Goal: Information Seeking & Learning: Learn about a topic

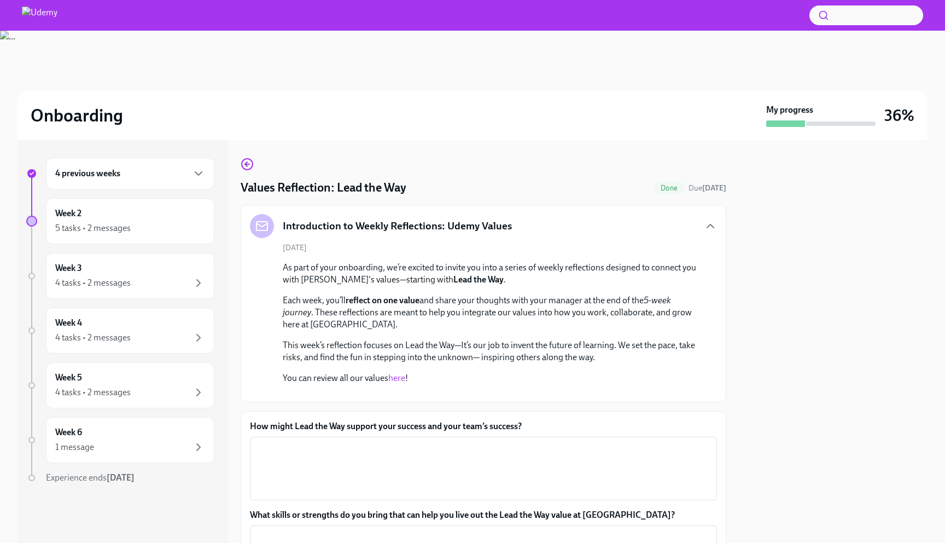
click at [143, 227] on div "5 tasks • 2 messages" at bounding box center [130, 228] width 150 height 13
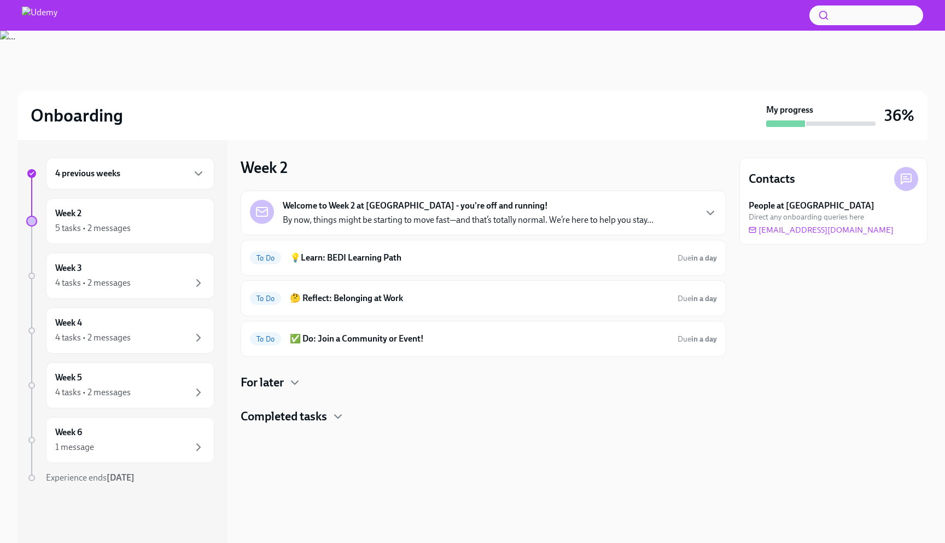
click at [357, 208] on strong "Welcome to Week 2 at Udemy - you're off and running!" at bounding box center [415, 206] width 265 height 12
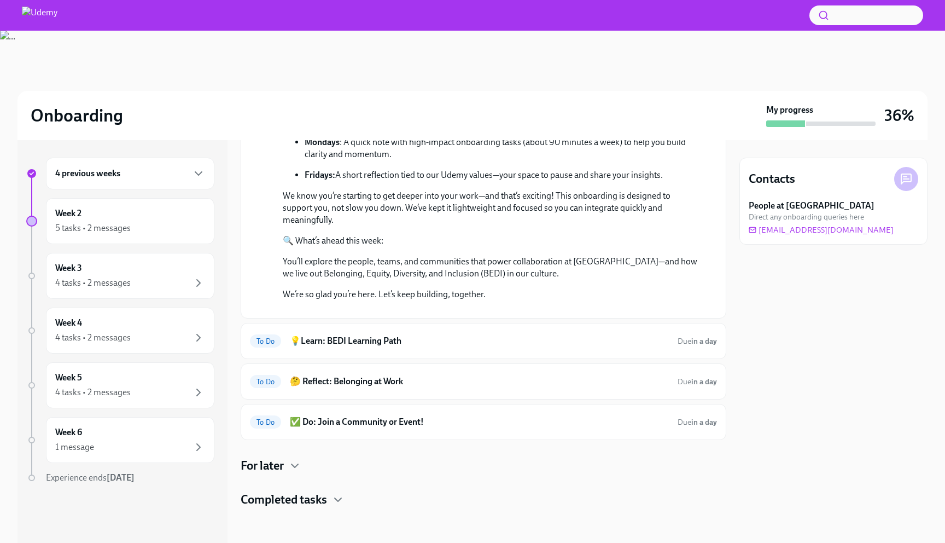
scroll to position [363, 0]
click at [358, 347] on div "To Do 💡Learn: BEDI Learning Path Due in a day" at bounding box center [483, 341] width 467 height 18
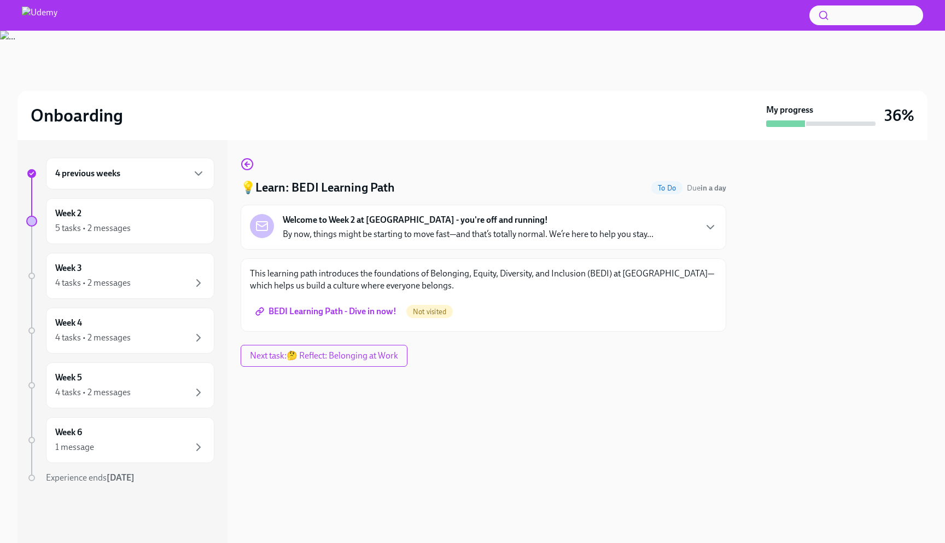
click at [370, 316] on span "BEDI Learning Path - Dive in now!" at bounding box center [327, 311] width 139 height 11
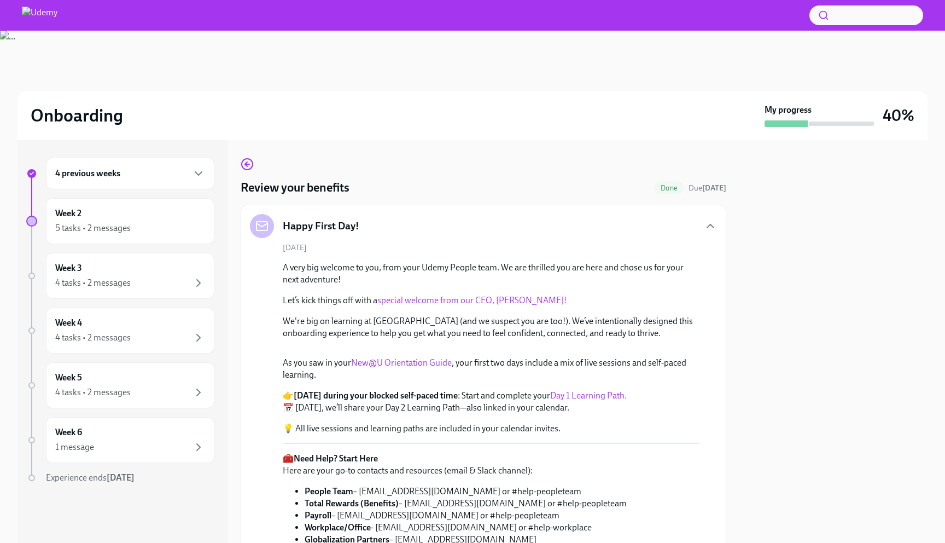
scroll to position [813, 0]
